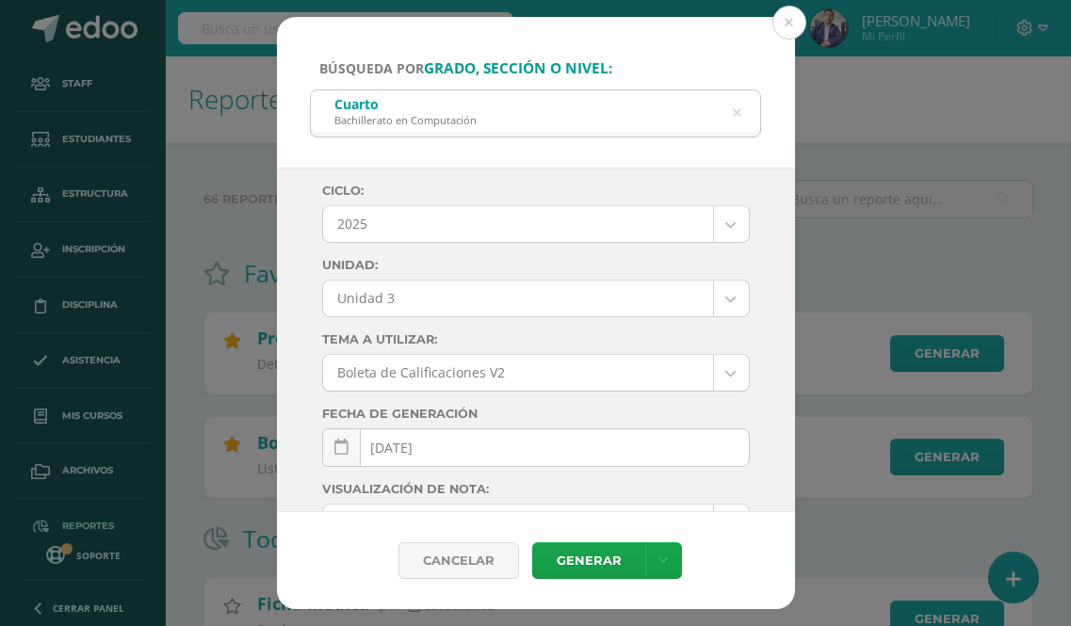
select select "Unidad 3"
click at [787, 28] on button at bounding box center [789, 23] width 34 height 34
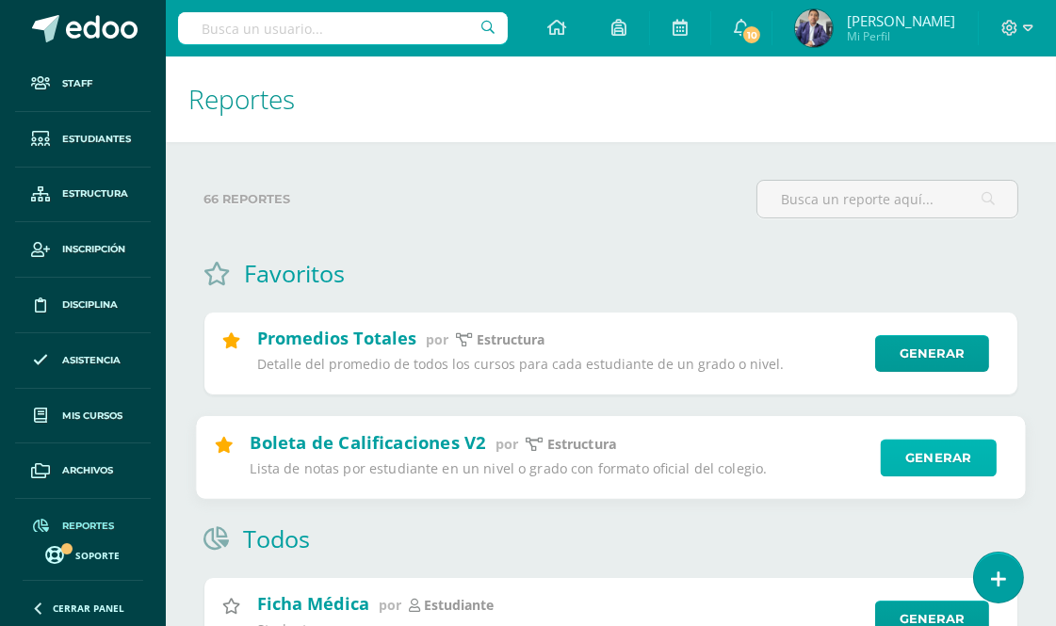
click at [932, 460] on link "Generar" at bounding box center [939, 458] width 116 height 38
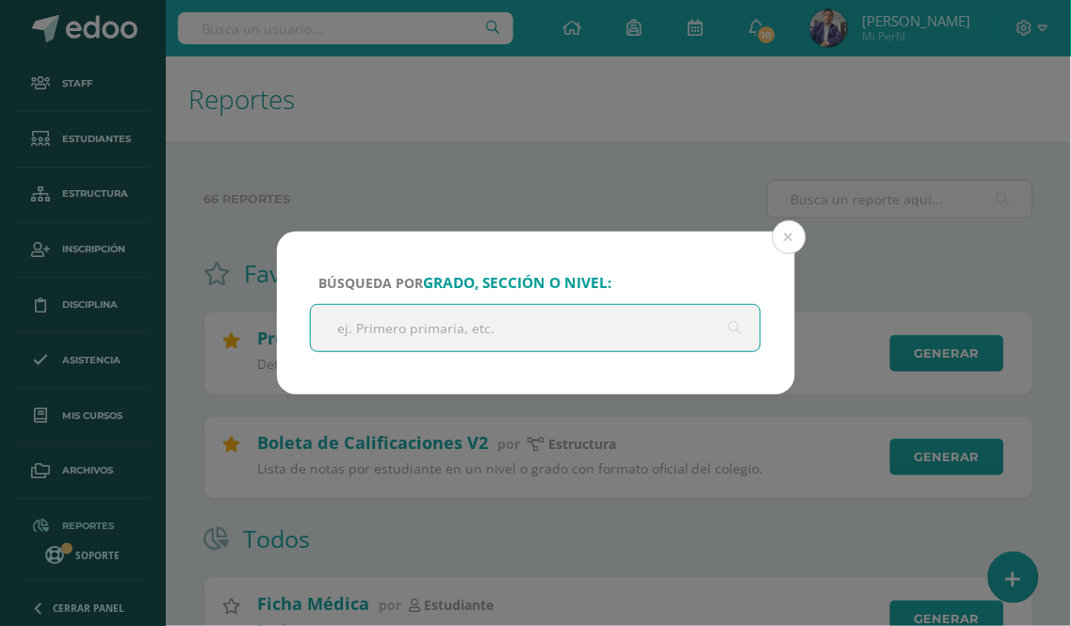
click at [409, 327] on input "text" at bounding box center [536, 328] width 450 height 46
type input "tercero"
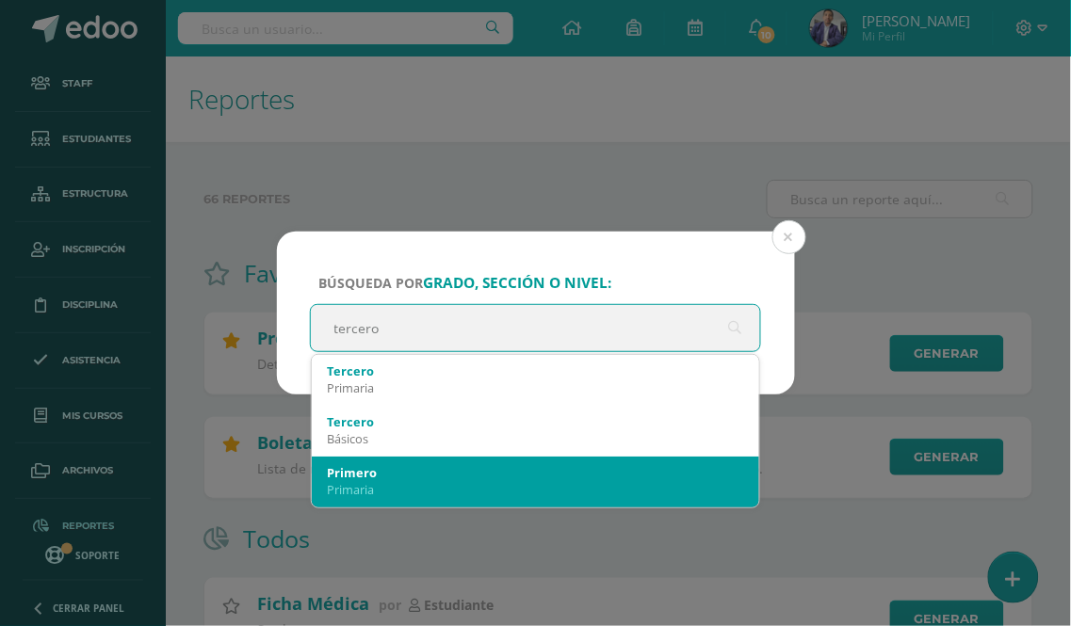
click at [369, 474] on div "Primero" at bounding box center [536, 472] width 418 height 17
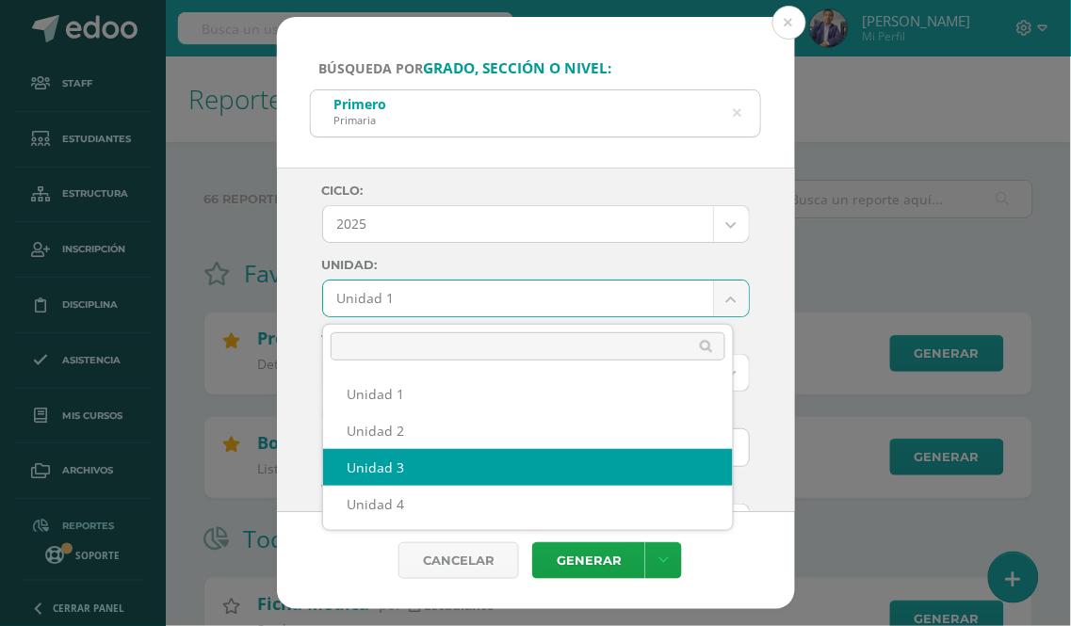
select select "Unidad 3"
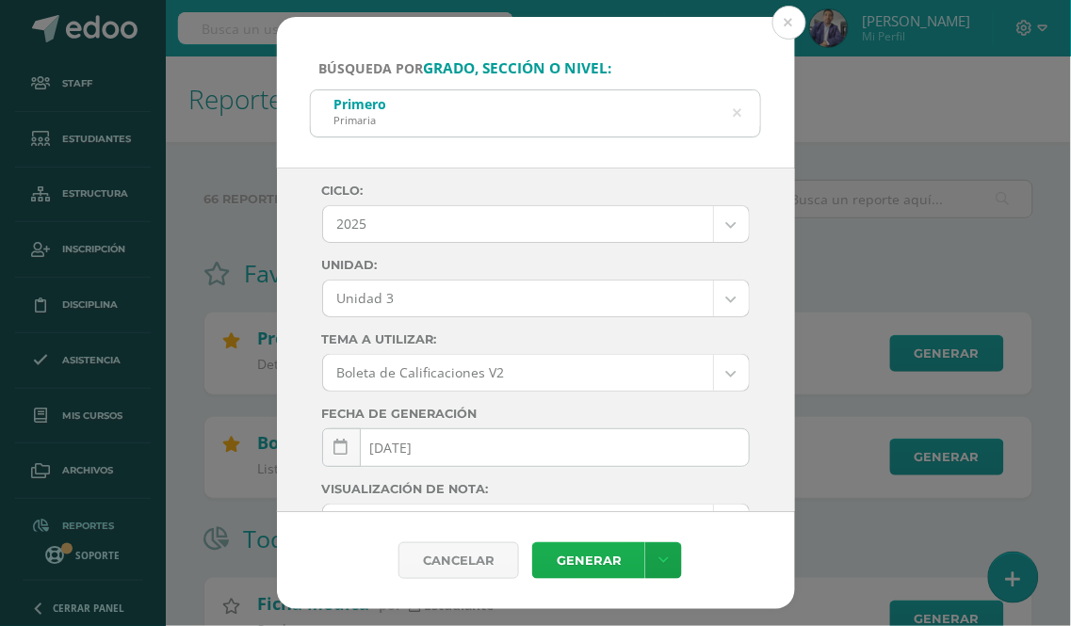
click at [582, 559] on link "Generar" at bounding box center [588, 561] width 113 height 37
click at [782, 34] on button at bounding box center [789, 23] width 34 height 34
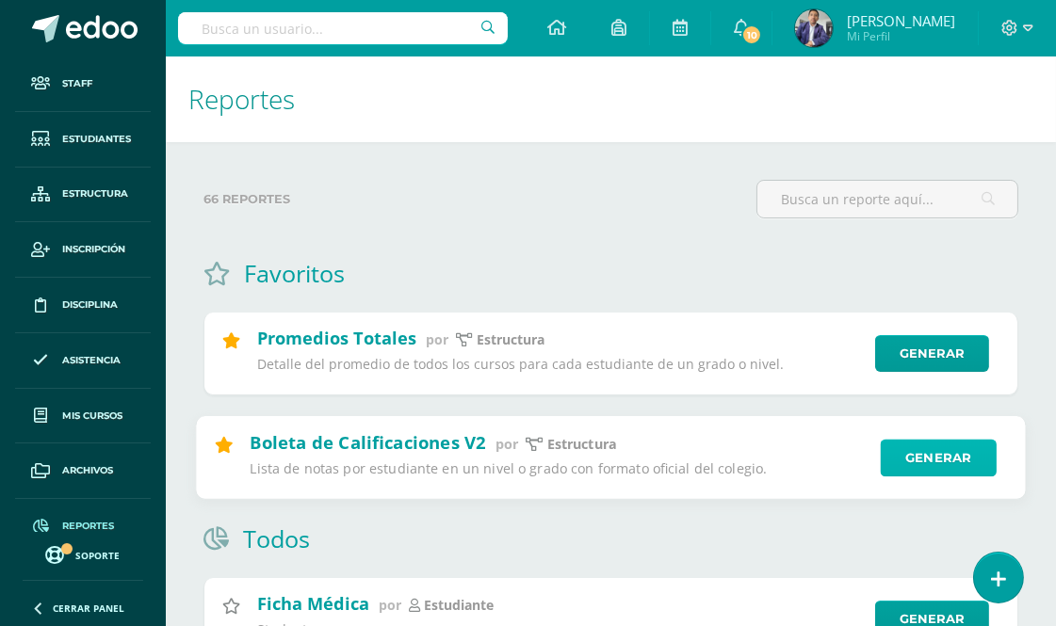
click at [944, 458] on link "Generar" at bounding box center [939, 458] width 116 height 38
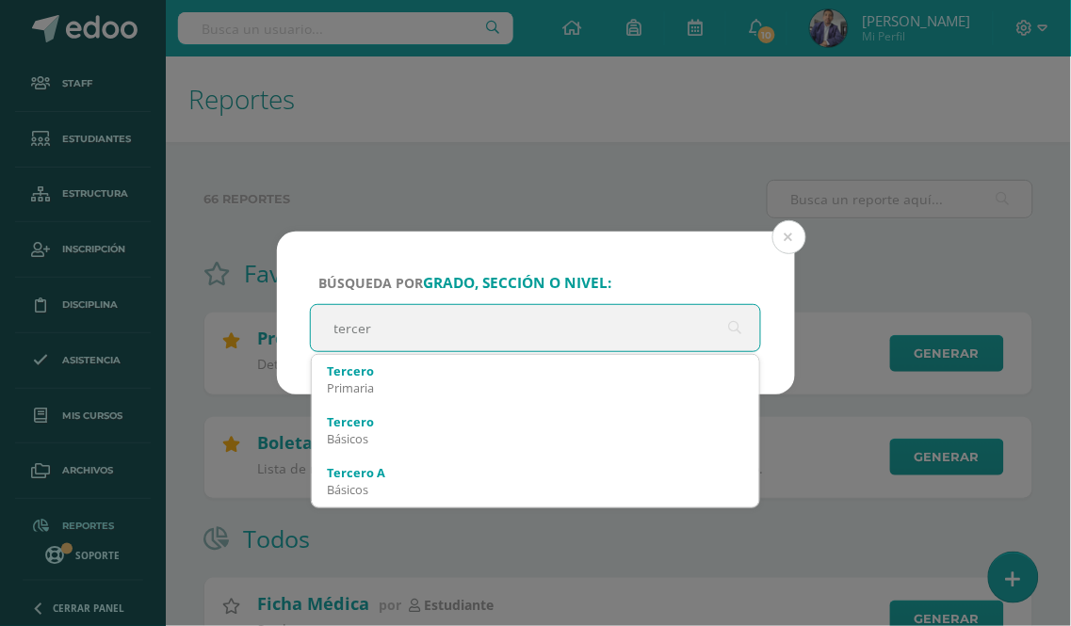
type input "tercero"
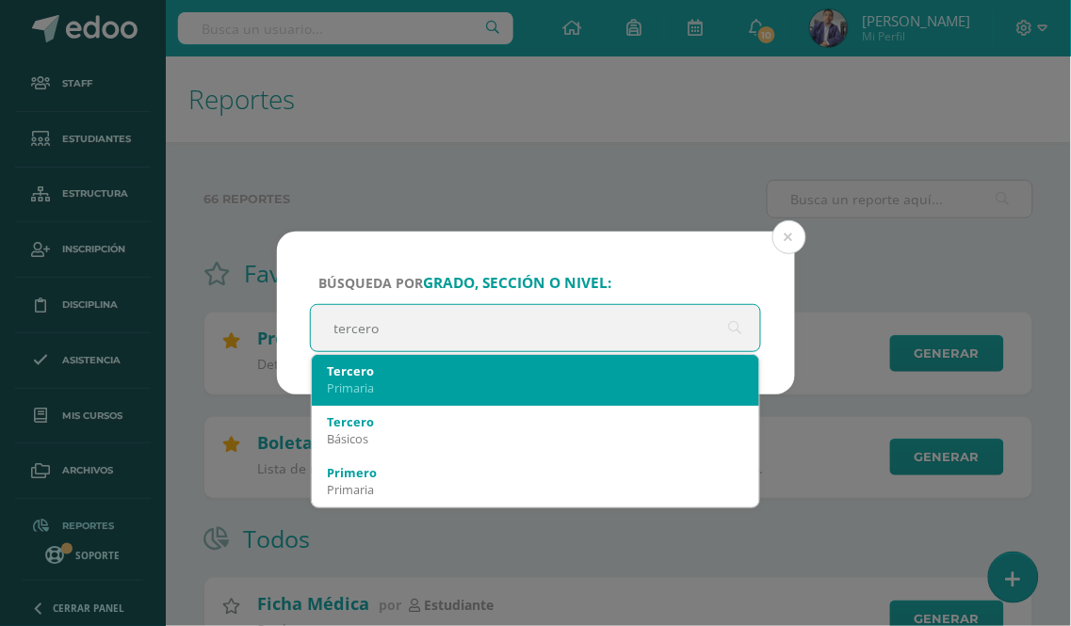
click at [381, 373] on div "Tercero" at bounding box center [536, 371] width 418 height 17
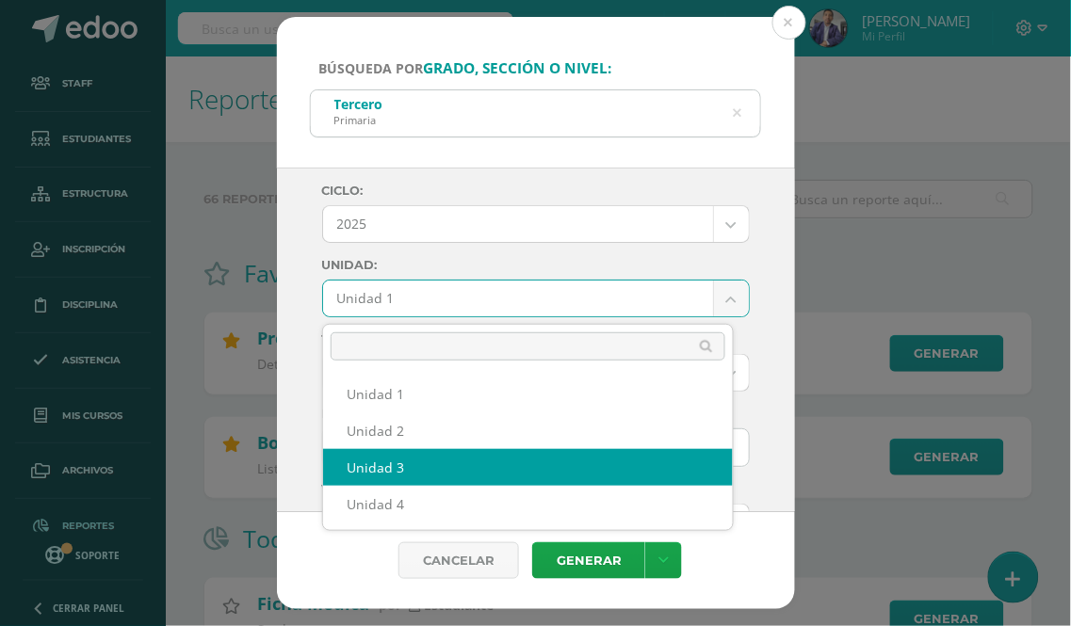
select select "Unidad 3"
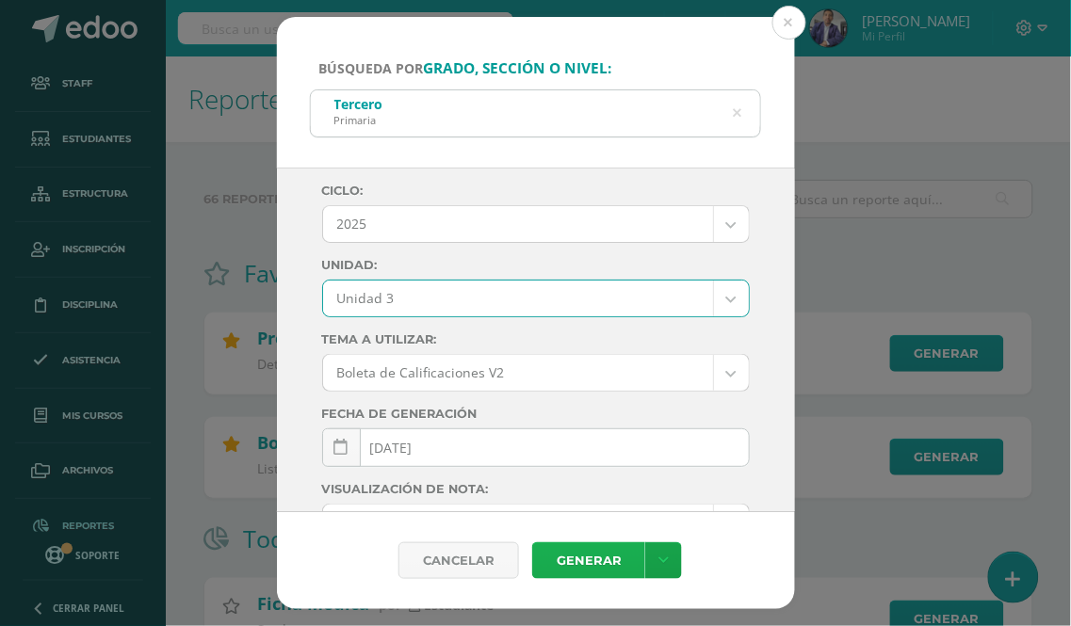
click at [584, 568] on link "Generar" at bounding box center [588, 561] width 113 height 37
